Goal: Use online tool/utility

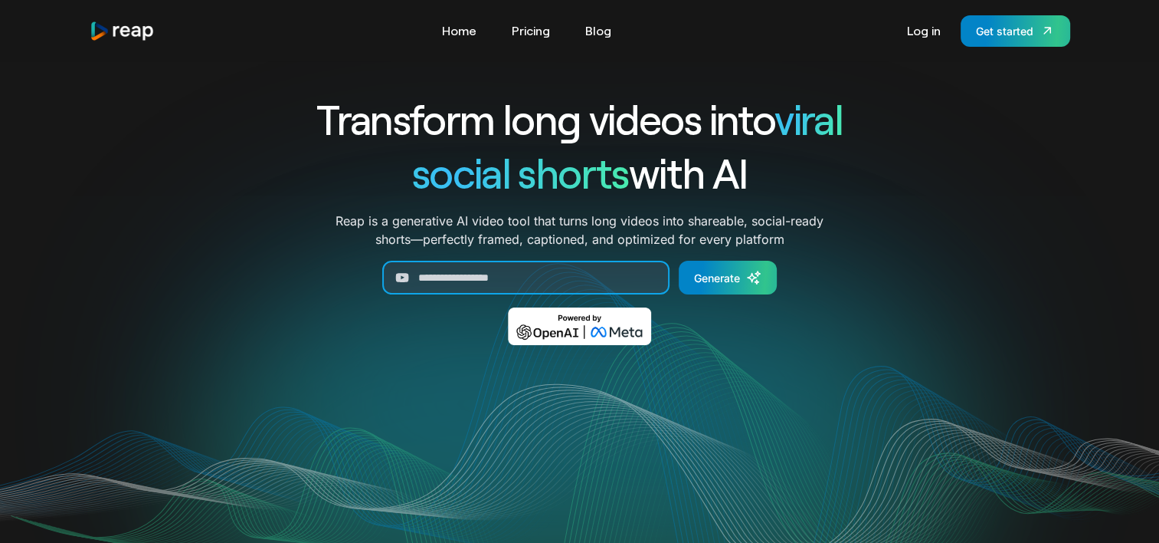
click at [496, 280] on input "Generate Form" at bounding box center [525, 278] width 287 height 34
click at [484, 281] on input "Generate Form" at bounding box center [525, 278] width 287 height 34
paste input "**********"
type input "**********"
